Goal: Information Seeking & Learning: Learn about a topic

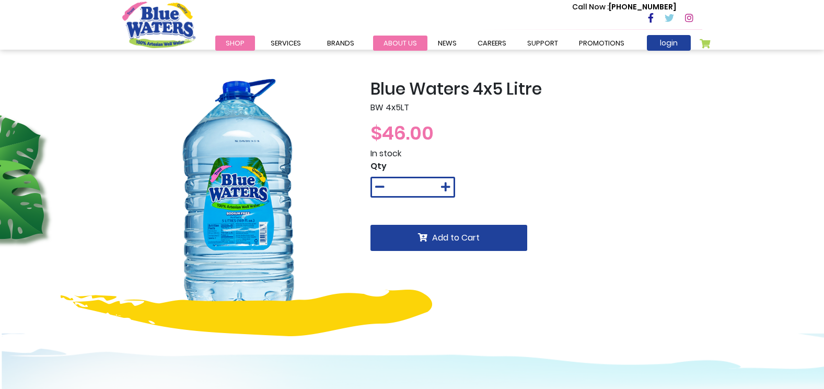
click at [407, 43] on link "about us" at bounding box center [400, 43] width 54 height 15
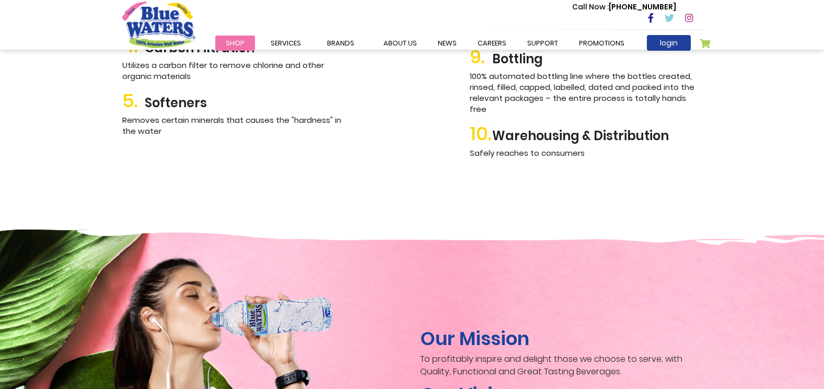
scroll to position [1516, 0]
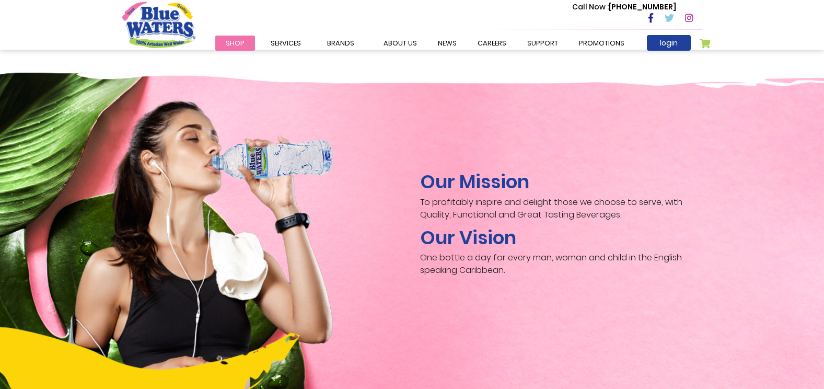
drag, startPoint x: 16, startPoint y: 181, endPoint x: 32, endPoint y: 62, distance: 120.8
click at [16, 181] on div "Our Mission To profitably inspire and delight those we choose to serve, with Qu…" at bounding box center [412, 232] width 824 height 319
